Goal: Browse casually

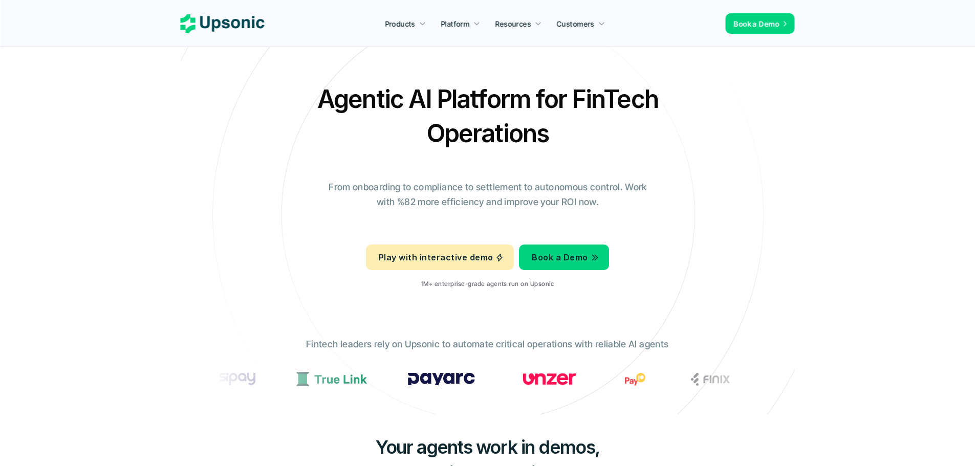
drag, startPoint x: 0, startPoint y: 0, endPoint x: 187, endPoint y: 22, distance: 188.5
click at [187, 22] on nav "Products Platform Resources Customers Book a Demo" at bounding box center [487, 23] width 975 height 47
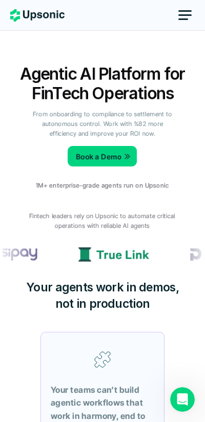
click at [33, 12] on icon at bounding box center [37, 15] width 54 height 12
click at [49, 11] on icon at bounding box center [37, 15] width 54 height 12
click at [50, 15] on use at bounding box center [37, 15] width 54 height 12
